Goal: Task Accomplishment & Management: Complete application form

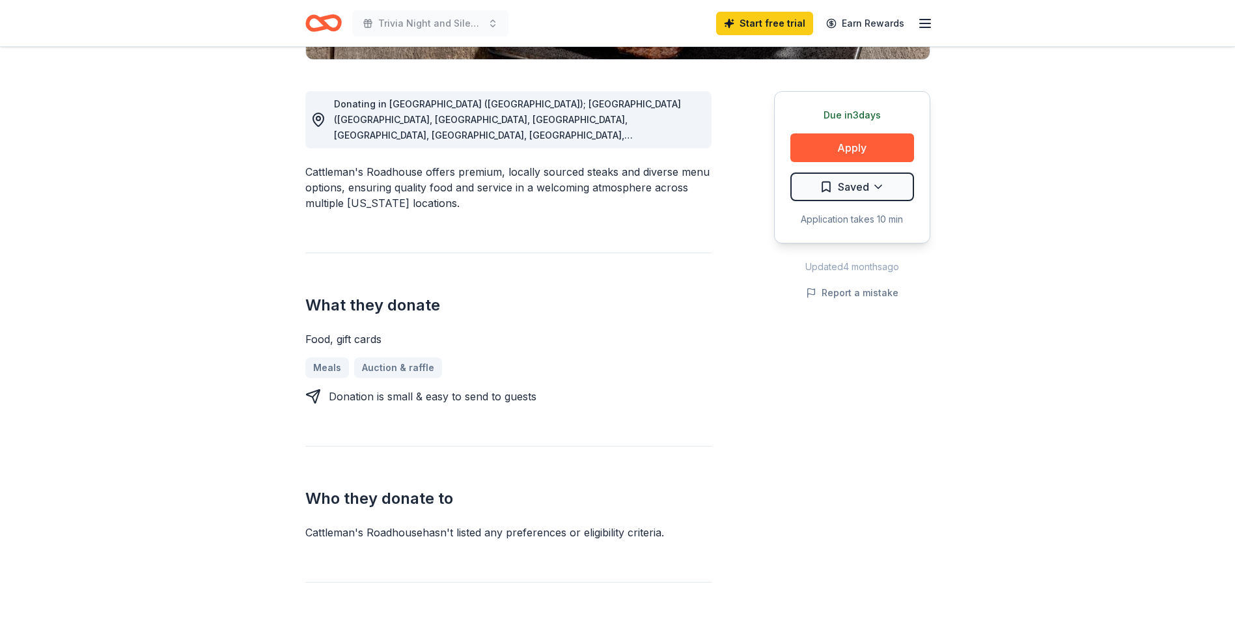
scroll to position [130, 0]
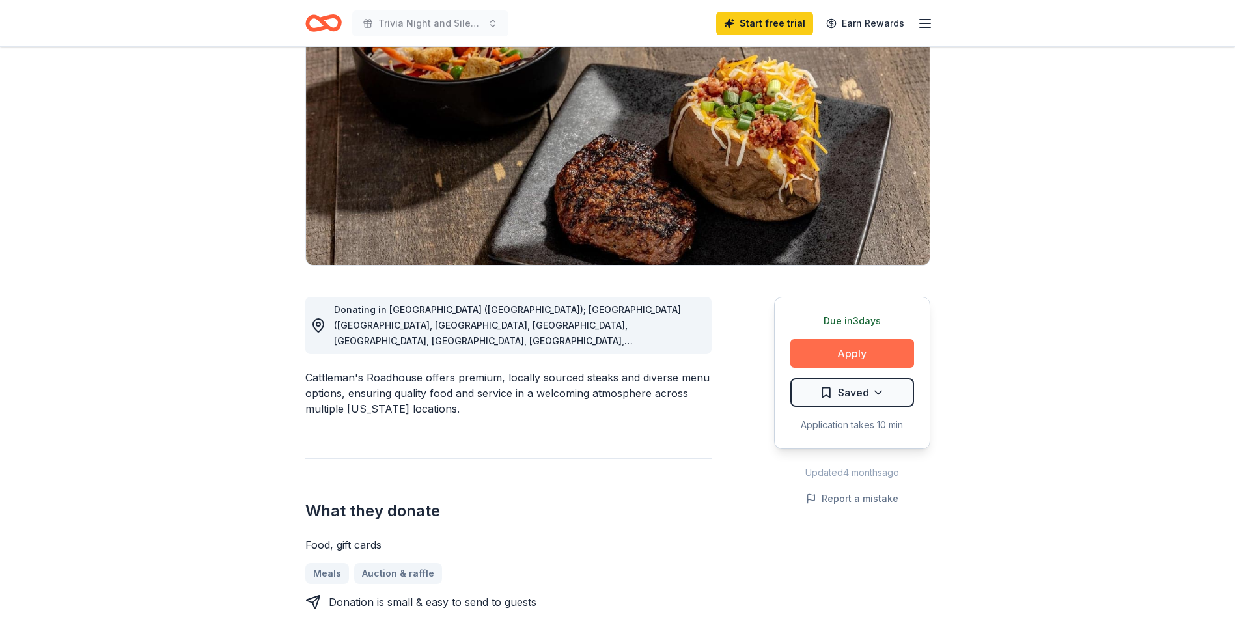
click at [824, 356] on button "Apply" at bounding box center [852, 353] width 124 height 29
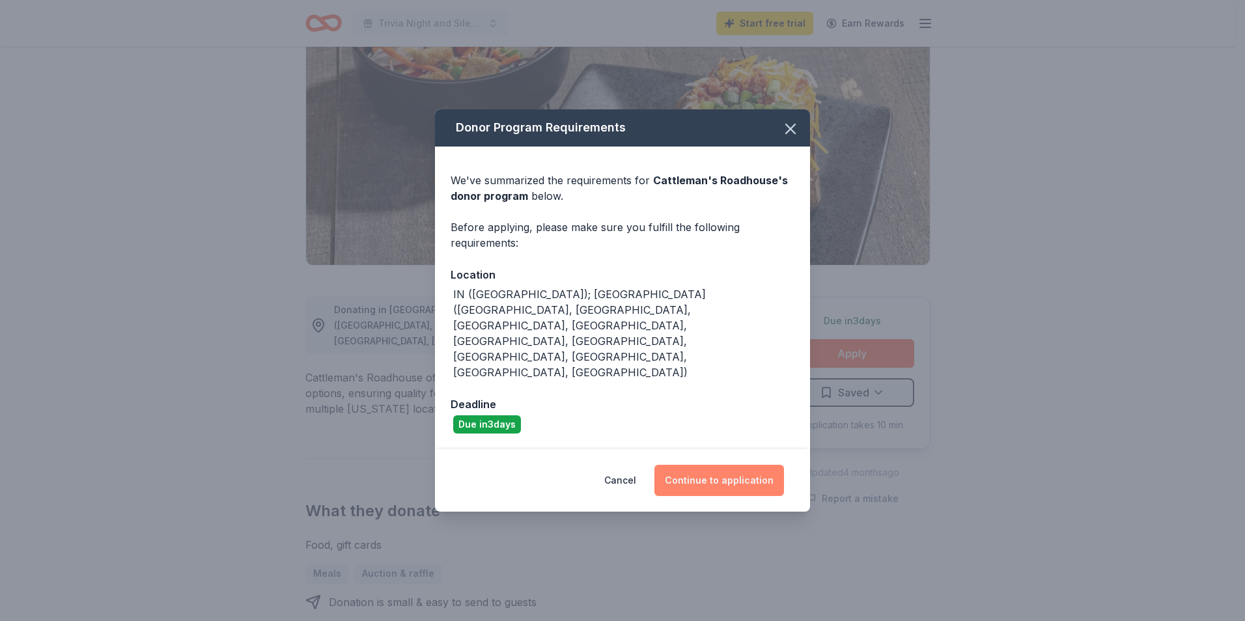
click at [733, 465] on button "Continue to application" at bounding box center [719, 480] width 130 height 31
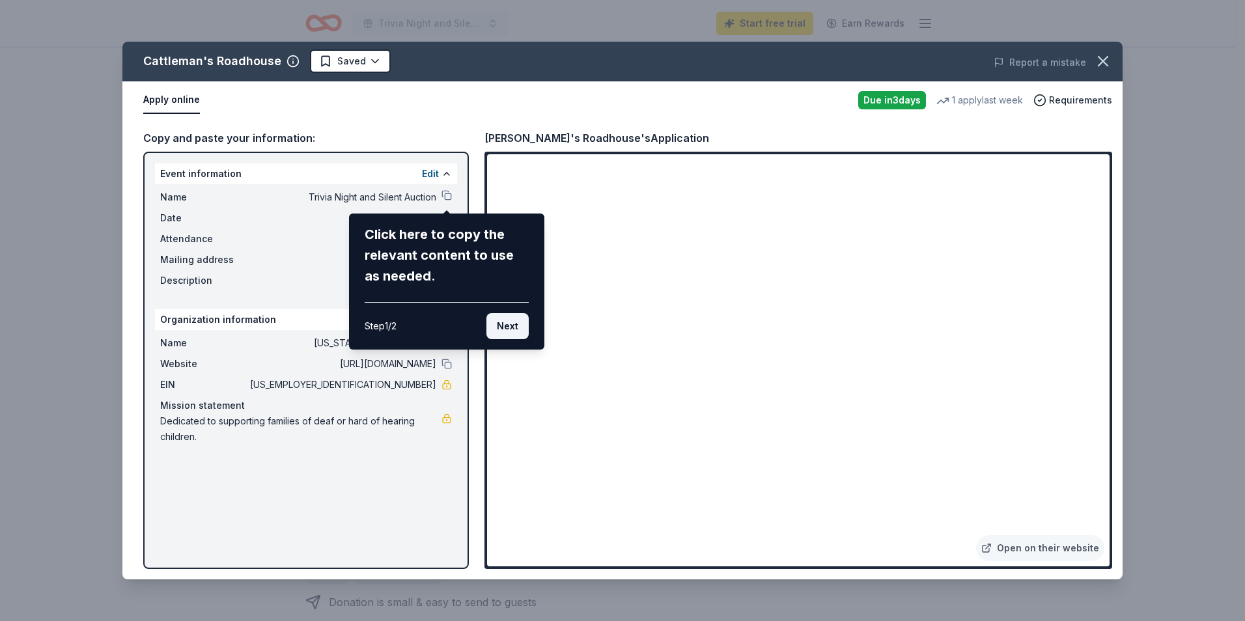
click at [507, 329] on button "Next" at bounding box center [507, 326] width 42 height 26
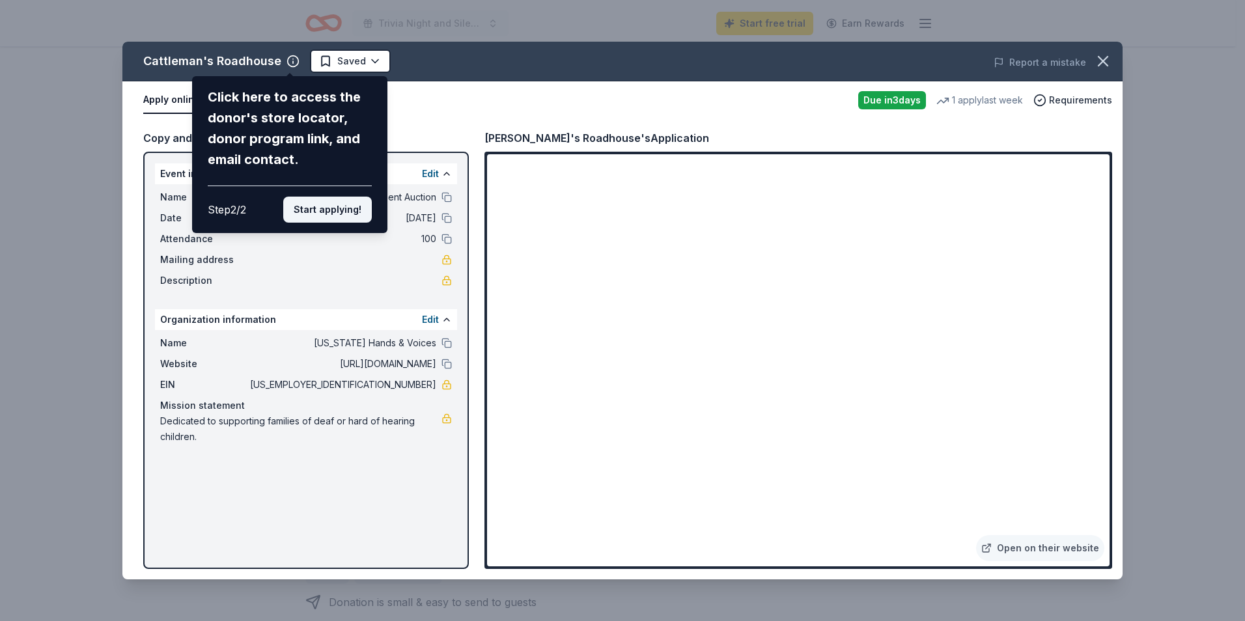
click at [358, 204] on button "Start applying!" at bounding box center [327, 210] width 89 height 26
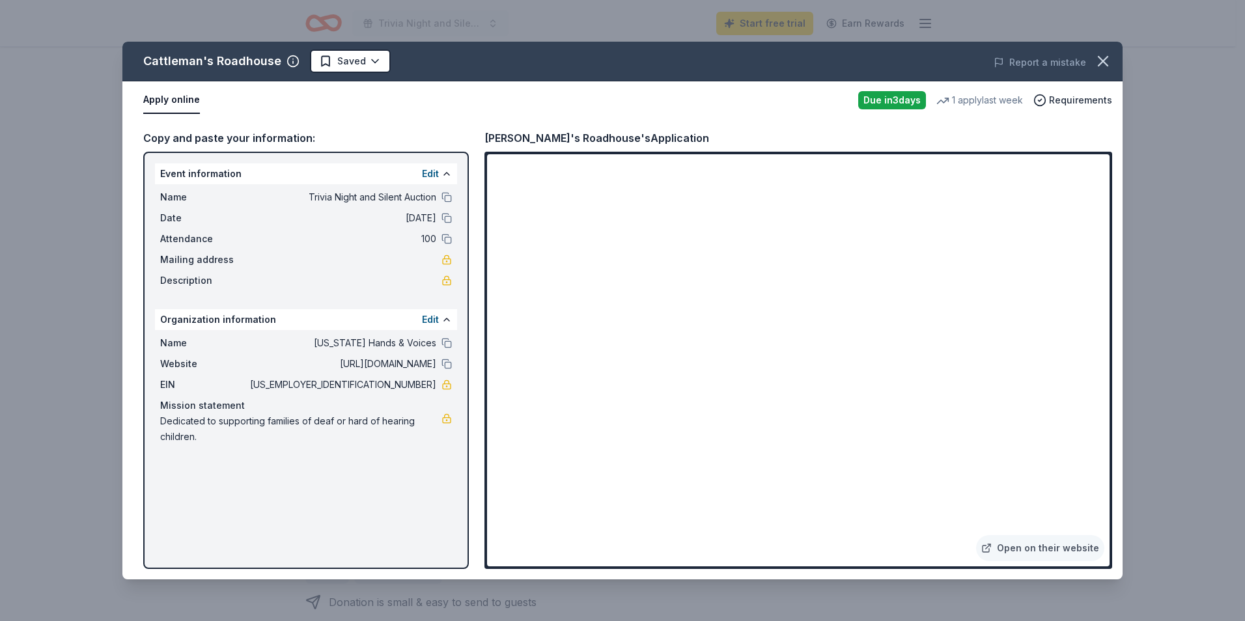
drag, startPoint x: 170, startPoint y: 102, endPoint x: 193, endPoint y: 221, distance: 121.3
click at [193, 221] on div "Cattleman's Roadhouse Saved Report a mistake Apply online Due [DATE] 1 apply la…" at bounding box center [622, 311] width 1000 height 538
click at [185, 102] on button "Apply online" at bounding box center [171, 100] width 57 height 27
click at [1037, 554] on link "Open on their website" at bounding box center [1040, 548] width 128 height 26
click at [1106, 57] on icon "button" at bounding box center [1103, 61] width 18 height 18
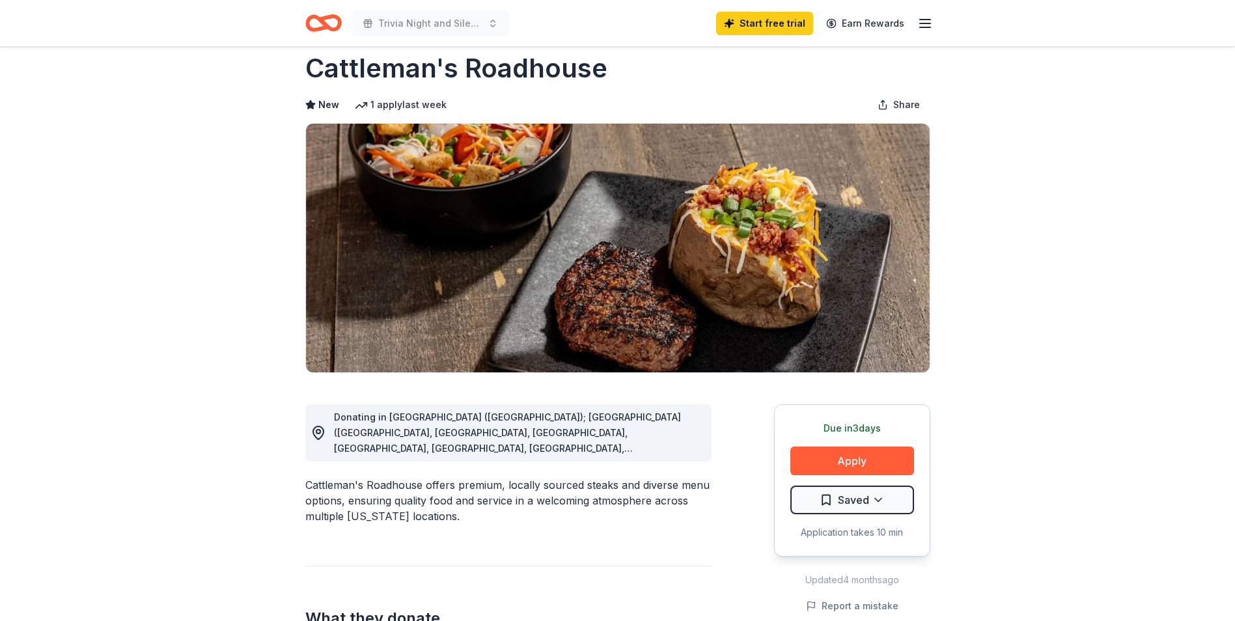
scroll to position [0, 0]
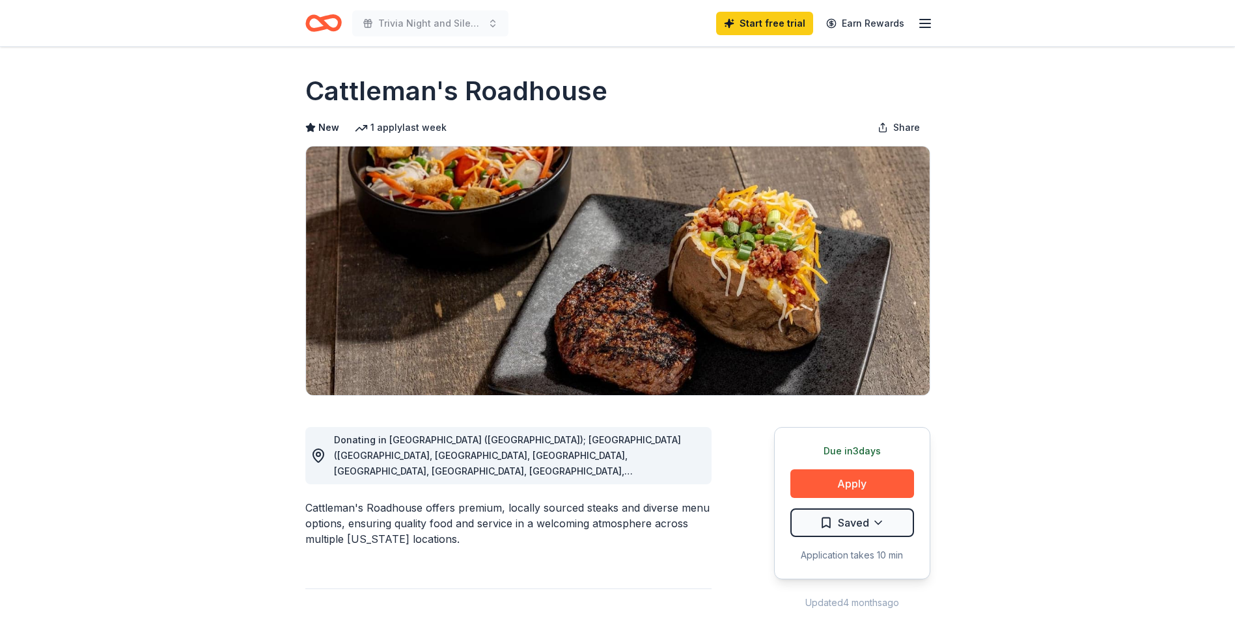
scroll to position [130, 0]
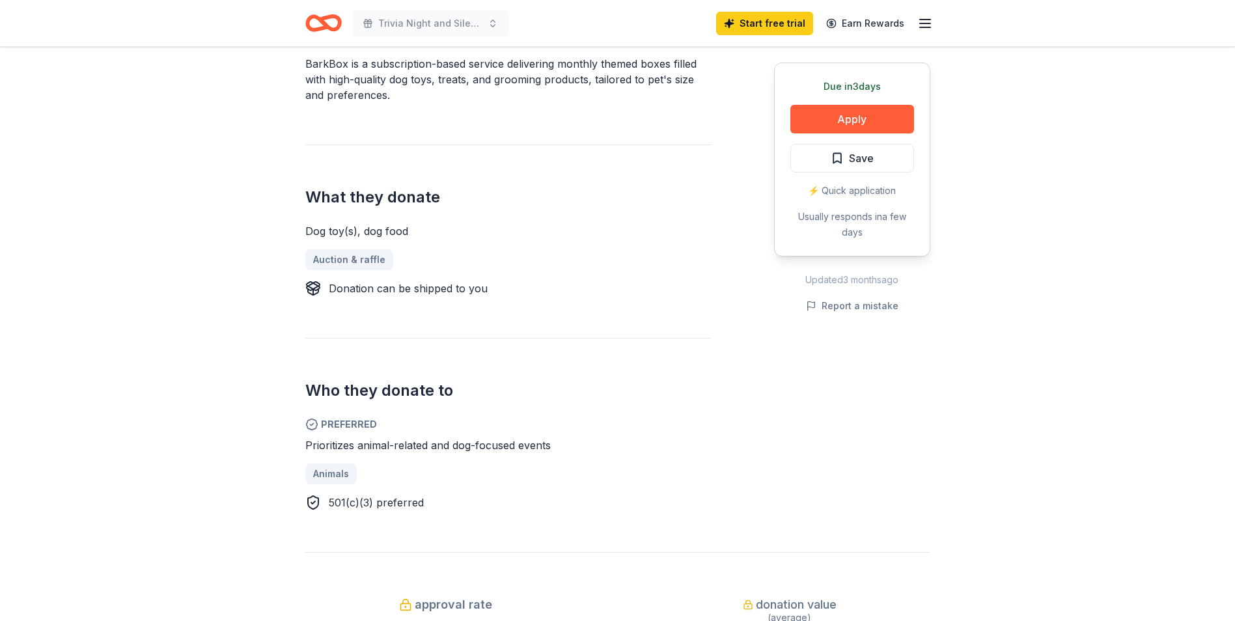
scroll to position [391, 0]
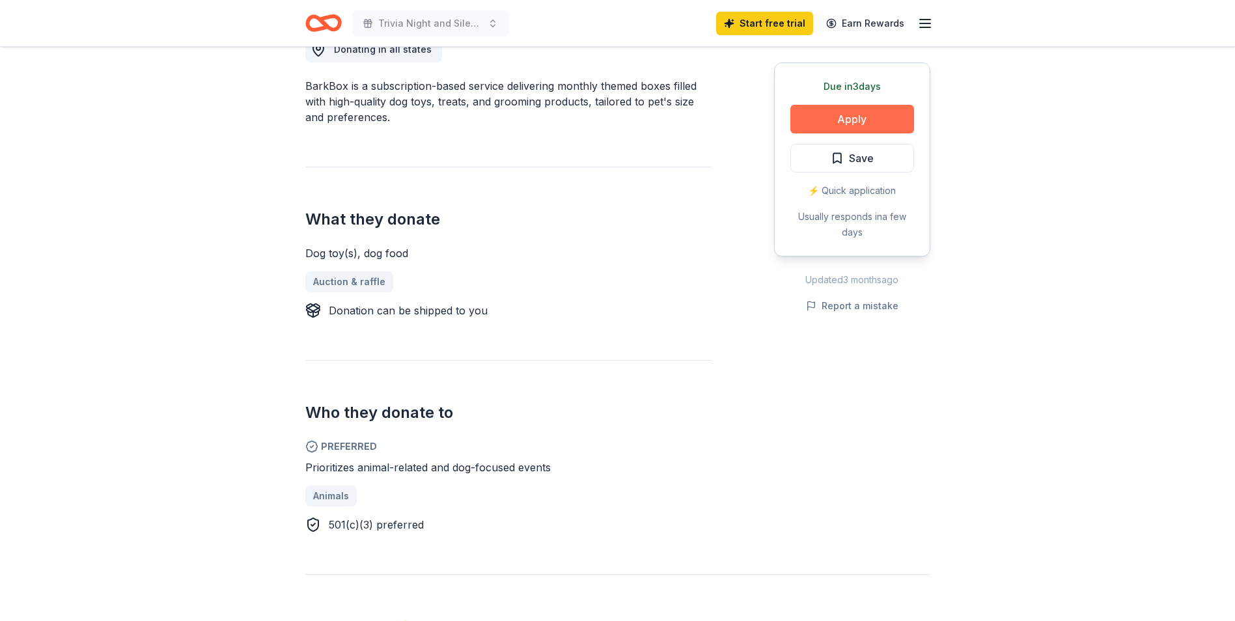
click at [845, 126] on button "Apply" at bounding box center [852, 119] width 124 height 29
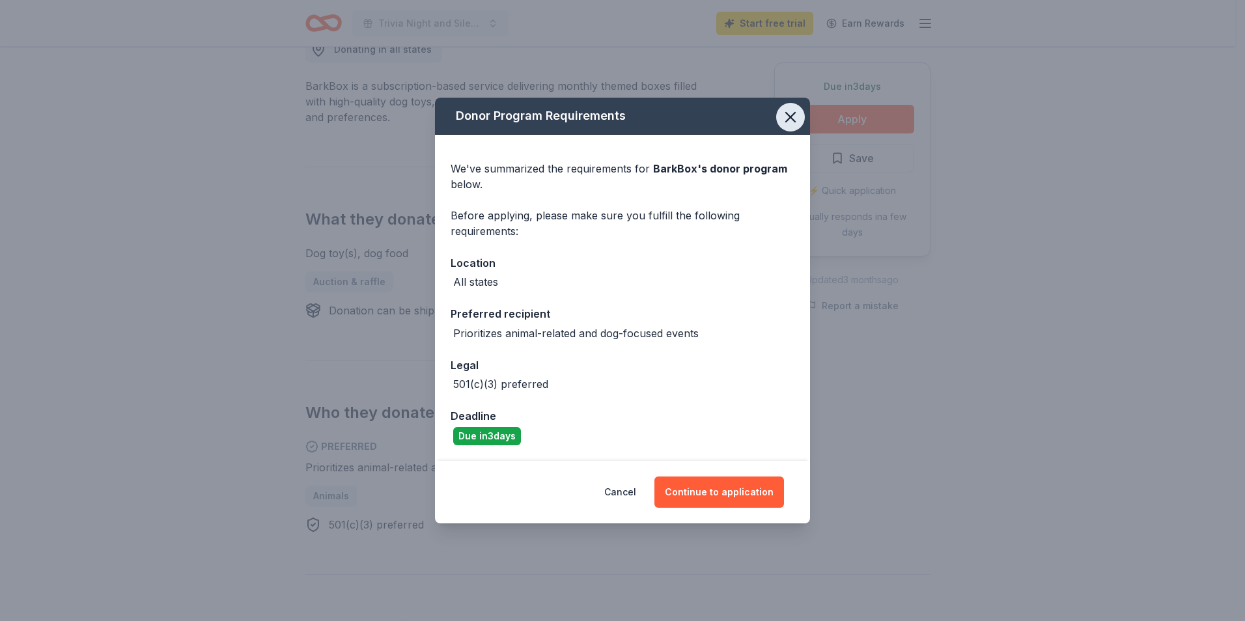
click at [782, 122] on icon "button" at bounding box center [790, 117] width 18 height 18
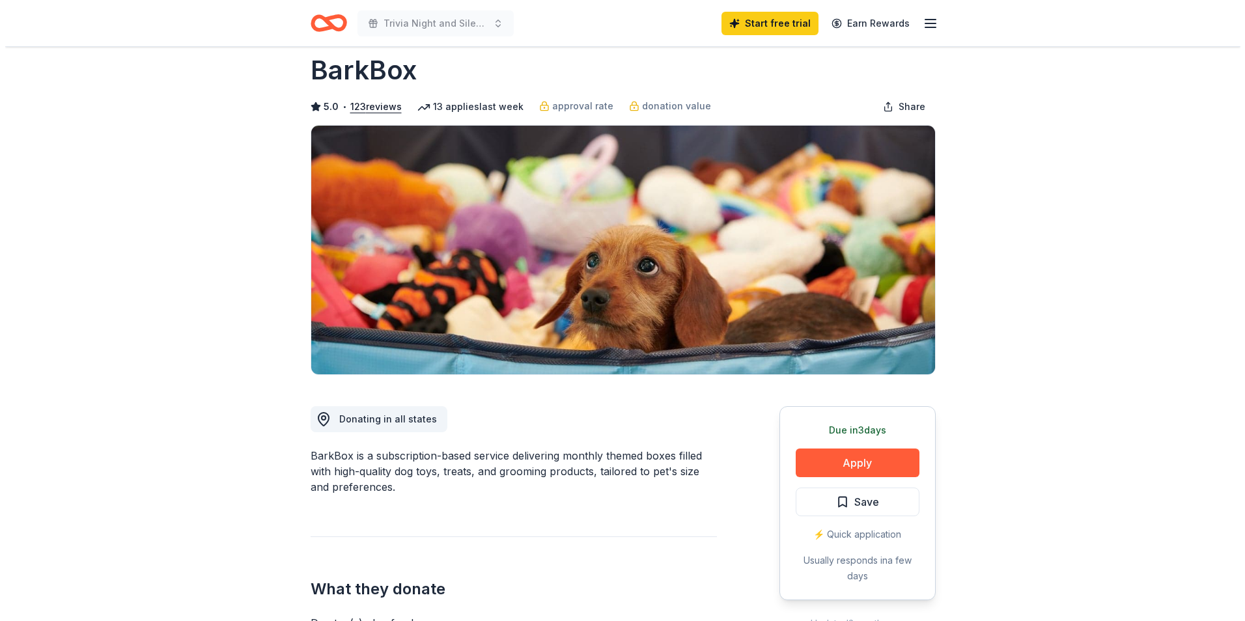
scroll to position [0, 0]
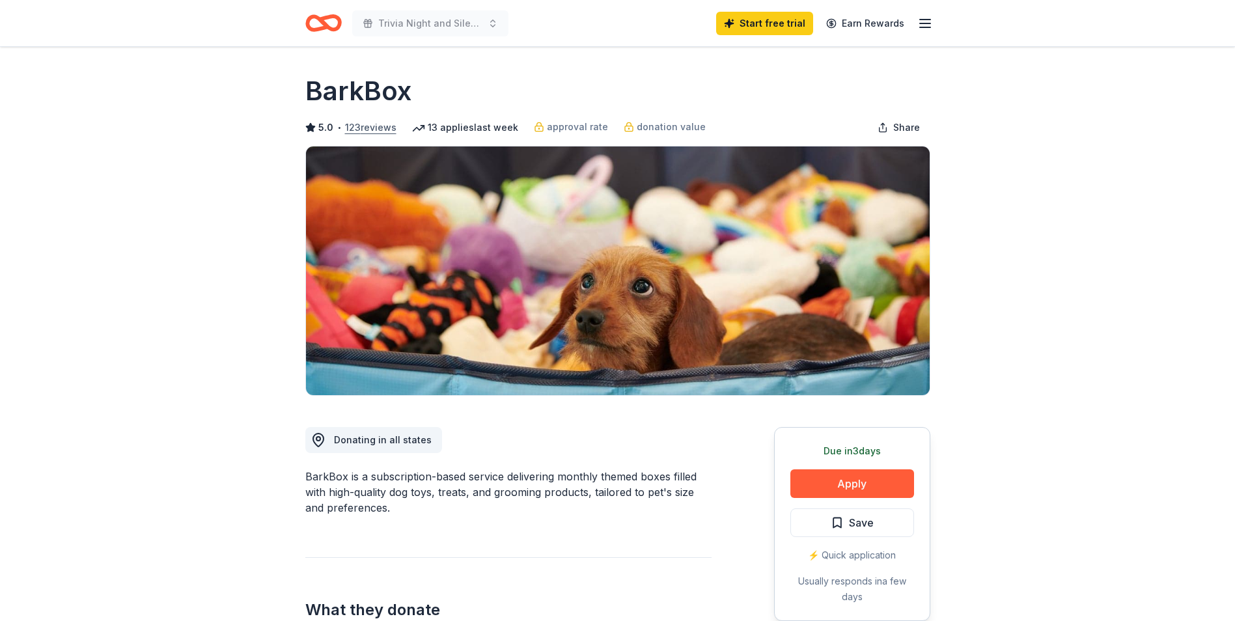
click at [377, 126] on button "123 reviews" at bounding box center [370, 128] width 51 height 16
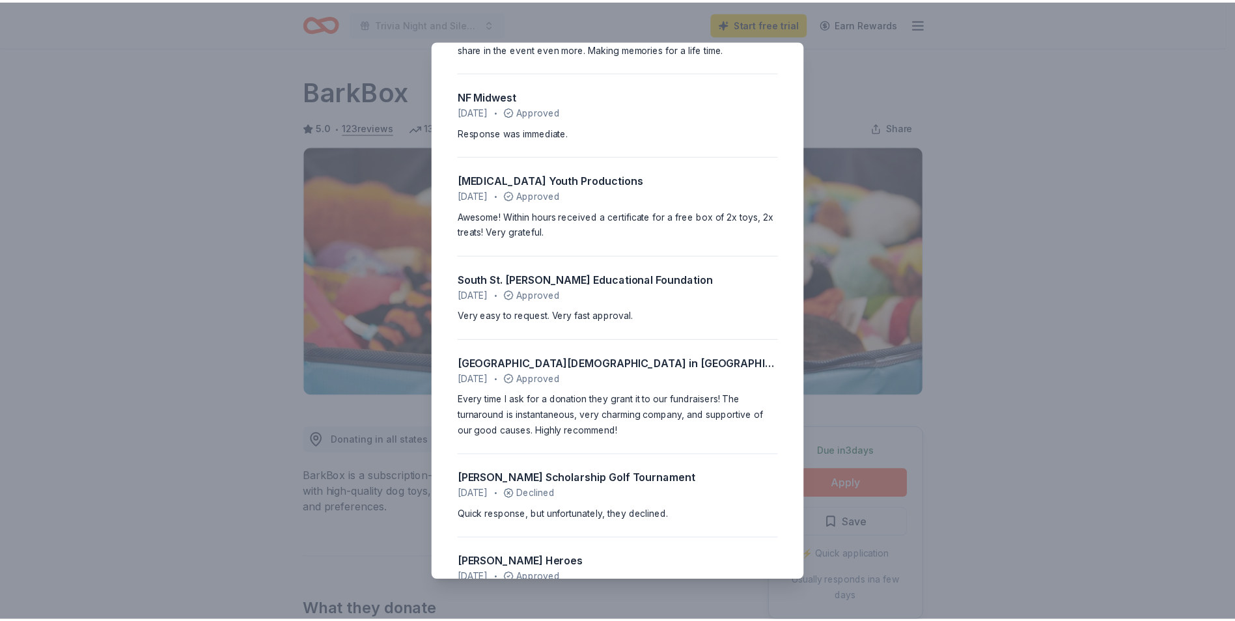
scroll to position [912, 0]
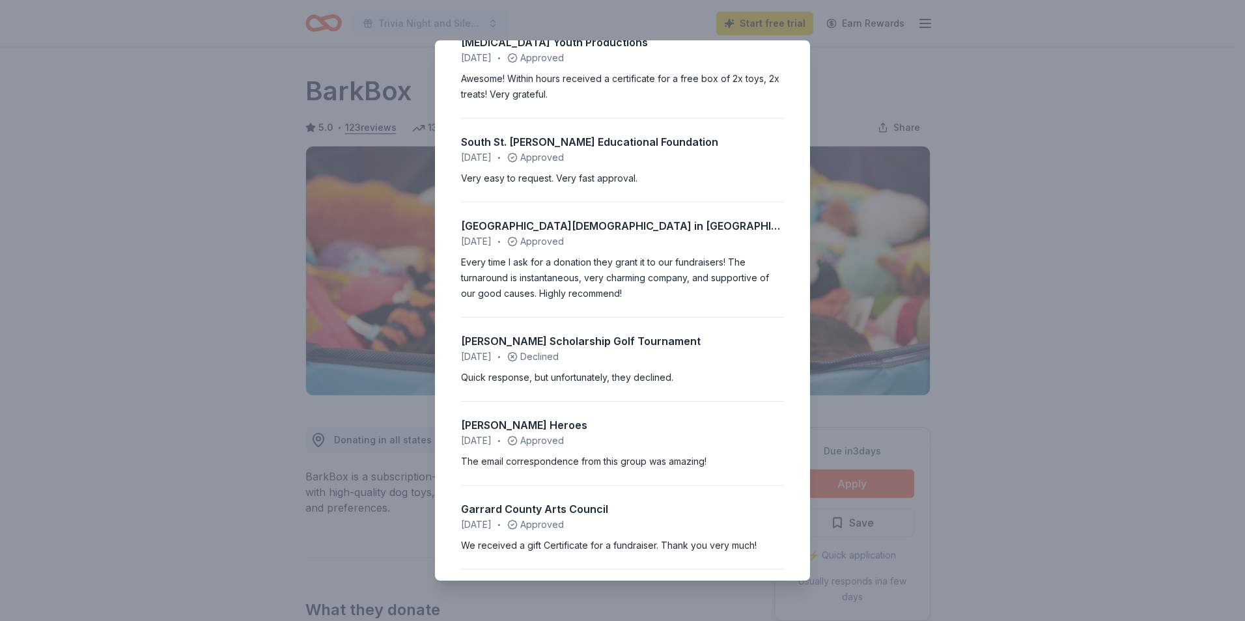
click at [951, 130] on div "5.0 • 123 reviews MHAFB Ball committee [DATE] • Approved I was able to apply on…" at bounding box center [622, 310] width 1245 height 621
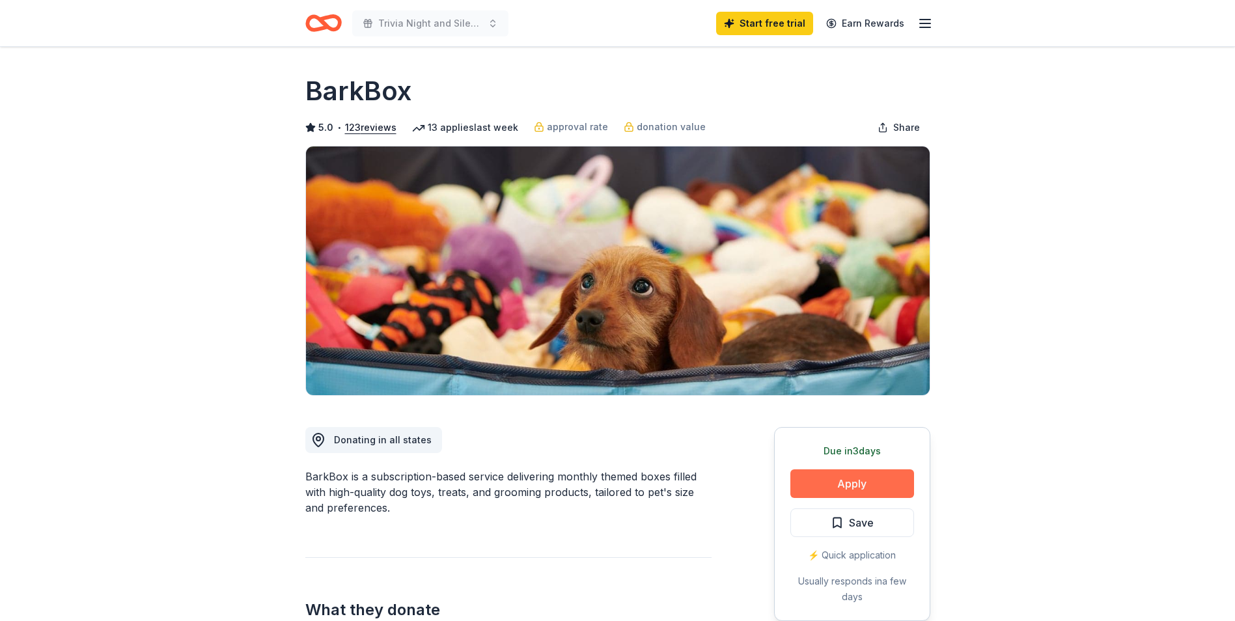
click at [871, 483] on button "Apply" at bounding box center [852, 483] width 124 height 29
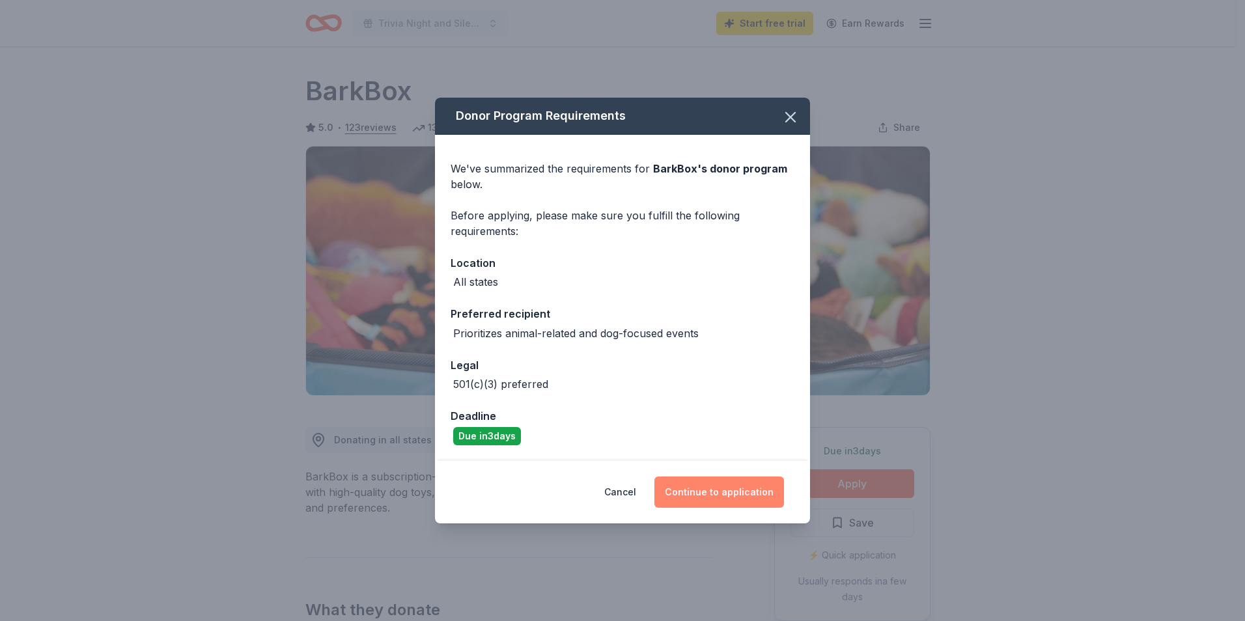
click at [733, 494] on button "Continue to application" at bounding box center [719, 492] width 130 height 31
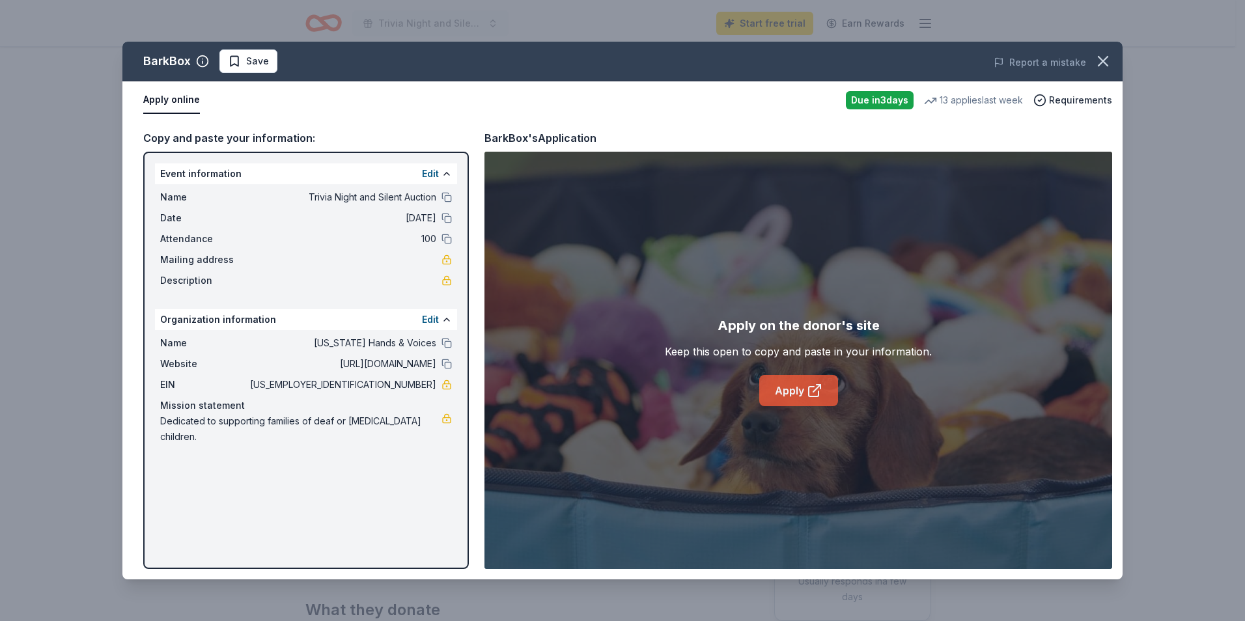
click at [814, 399] on link "Apply" at bounding box center [798, 390] width 79 height 31
drag, startPoint x: 437, startPoint y: 381, endPoint x: 395, endPoint y: 382, distance: 41.7
click at [395, 382] on div "EIN [US_EMPLOYER_IDENTIFICATION_NUMBER]" at bounding box center [306, 385] width 292 height 16
drag, startPoint x: 199, startPoint y: 439, endPoint x: 168, endPoint y: 431, distance: 32.2
click at [168, 431] on span "Dedicated to supporting families of deaf or [MEDICAL_DATA] children." at bounding box center [300, 428] width 281 height 31
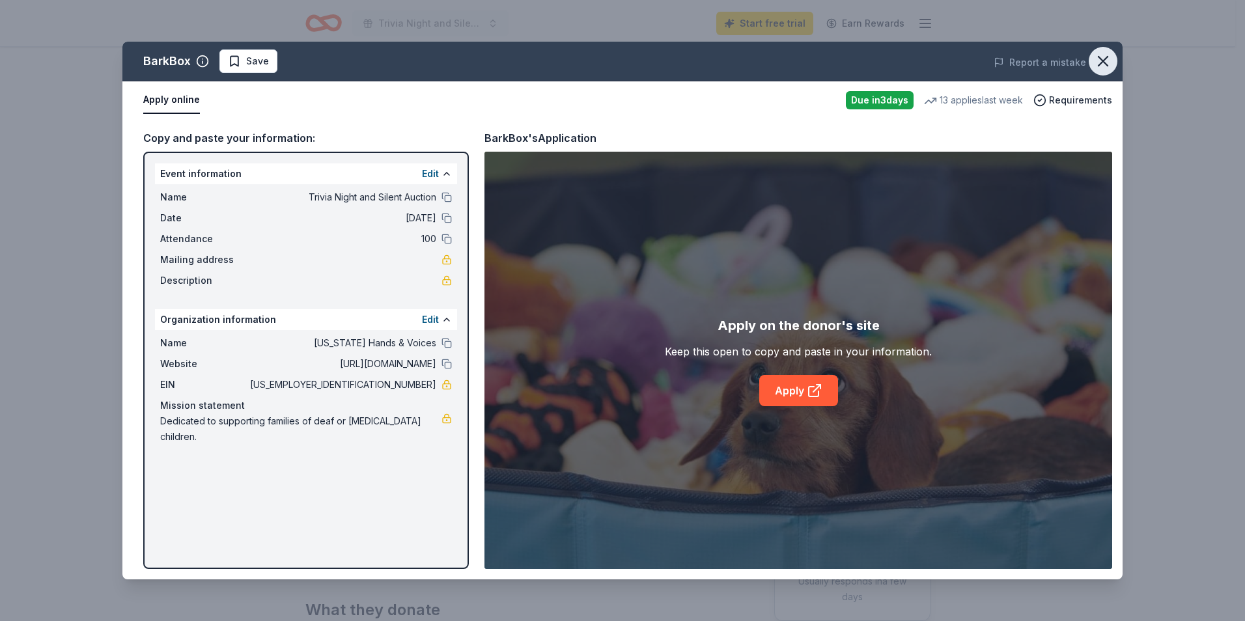
click at [1097, 62] on icon "button" at bounding box center [1103, 61] width 18 height 18
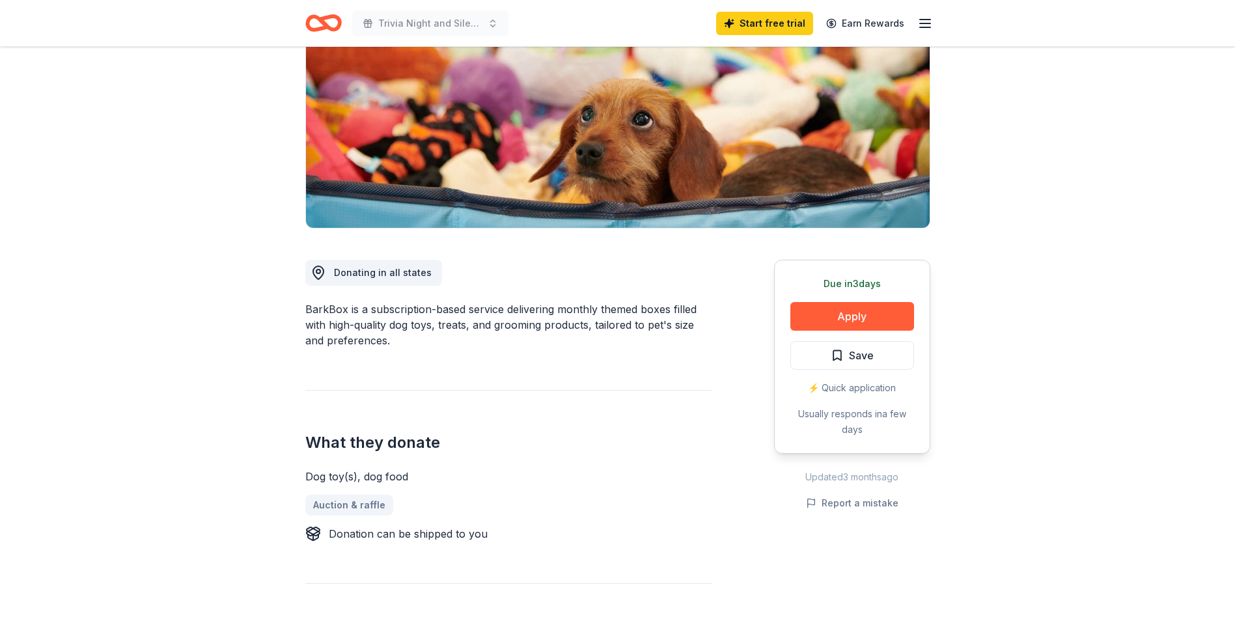
scroll to position [65, 0]
